Goal: Navigation & Orientation: Find specific page/section

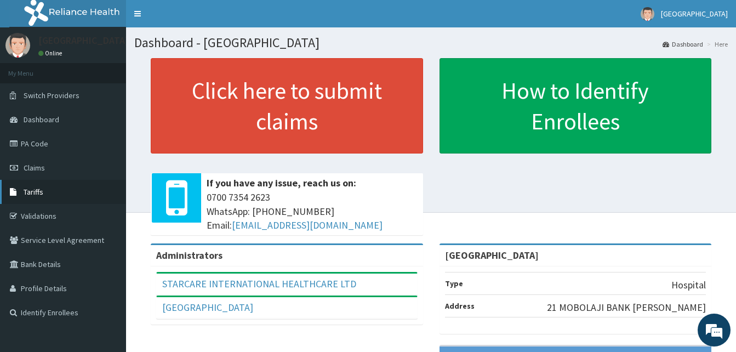
drag, startPoint x: 33, startPoint y: 212, endPoint x: 38, endPoint y: 200, distance: 12.8
click at [33, 212] on link "Validations" at bounding box center [63, 216] width 126 height 24
click at [19, 139] on link "PA Code" at bounding box center [63, 144] width 126 height 24
click at [40, 170] on span "Claims" at bounding box center [34, 168] width 21 height 10
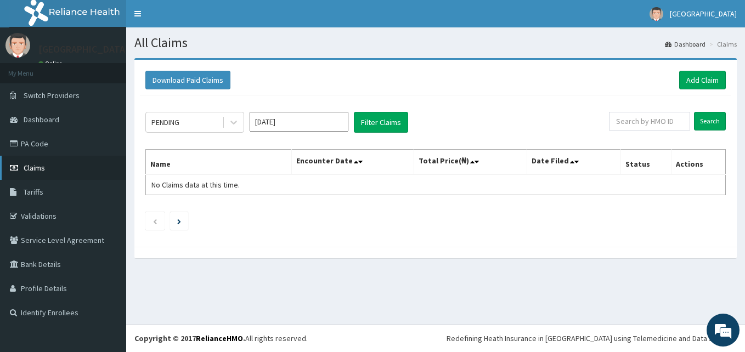
click at [35, 166] on span "Claims" at bounding box center [34, 168] width 21 height 10
click at [25, 146] on link "PA Code" at bounding box center [63, 144] width 126 height 24
